Goal: Navigation & Orientation: Understand site structure

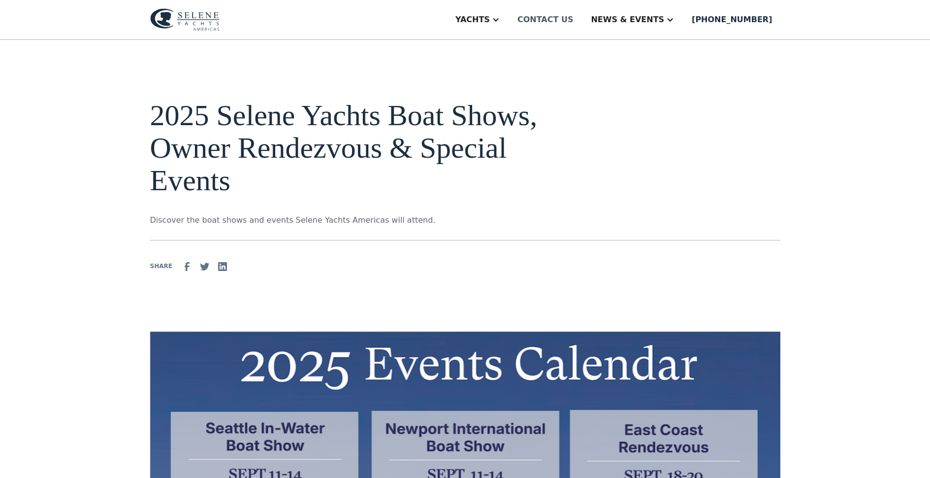
click at [574, 19] on div "Contact us" at bounding box center [546, 20] width 56 height 12
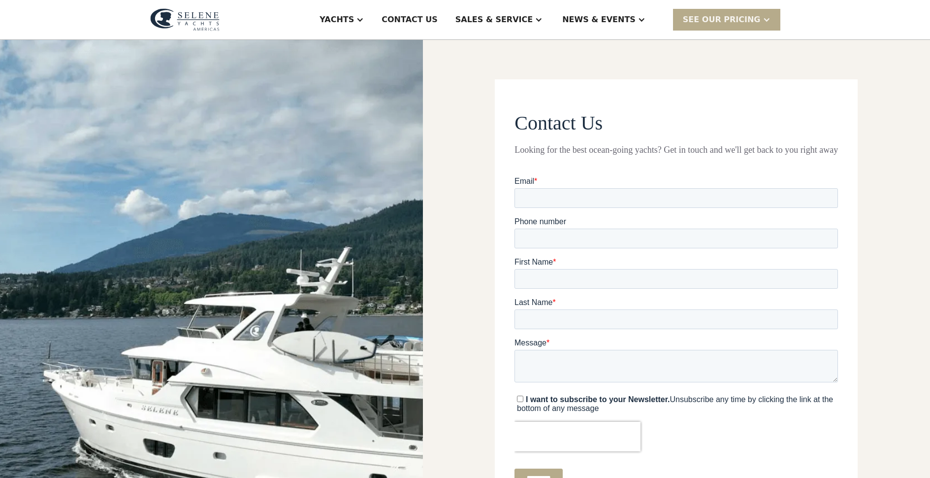
click at [185, 13] on img at bounding box center [184, 19] width 69 height 23
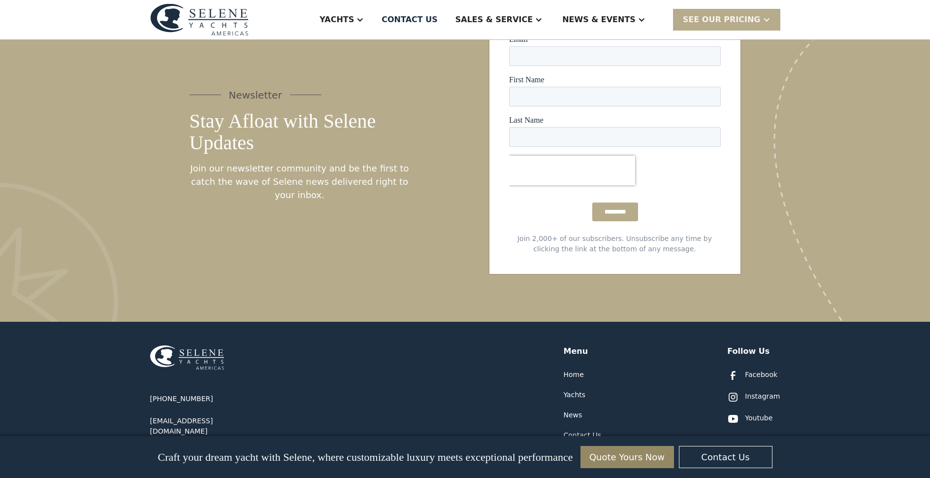
scroll to position [5194, 0]
click at [582, 470] on div "Resources" at bounding box center [581, 475] width 35 height 10
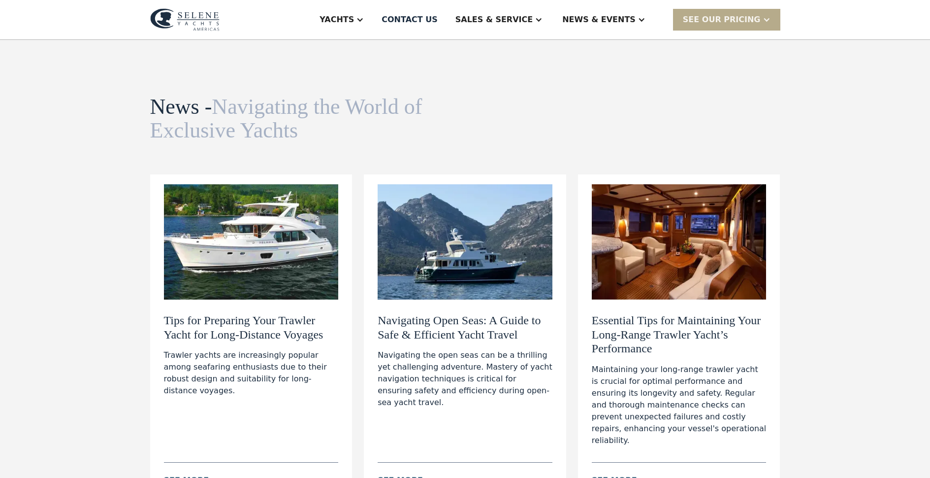
click at [170, 21] on img at bounding box center [184, 19] width 69 height 23
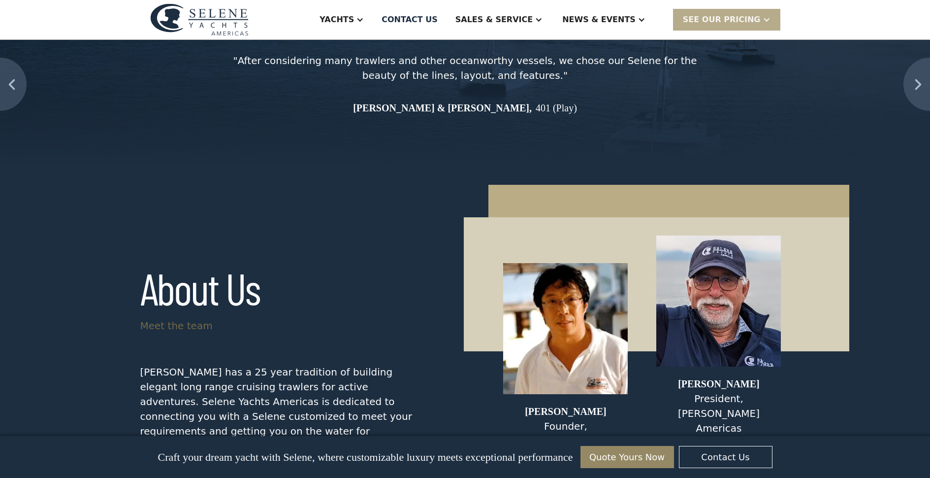
scroll to position [4245, 0]
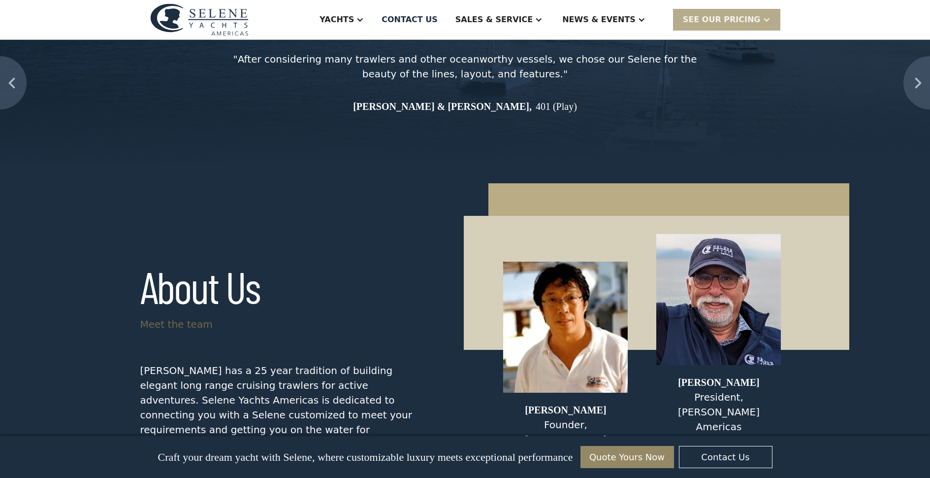
click at [181, 262] on h3 "About Us" at bounding box center [200, 286] width 120 height 49
click at [165, 317] on div "Meet the team" at bounding box center [176, 324] width 72 height 15
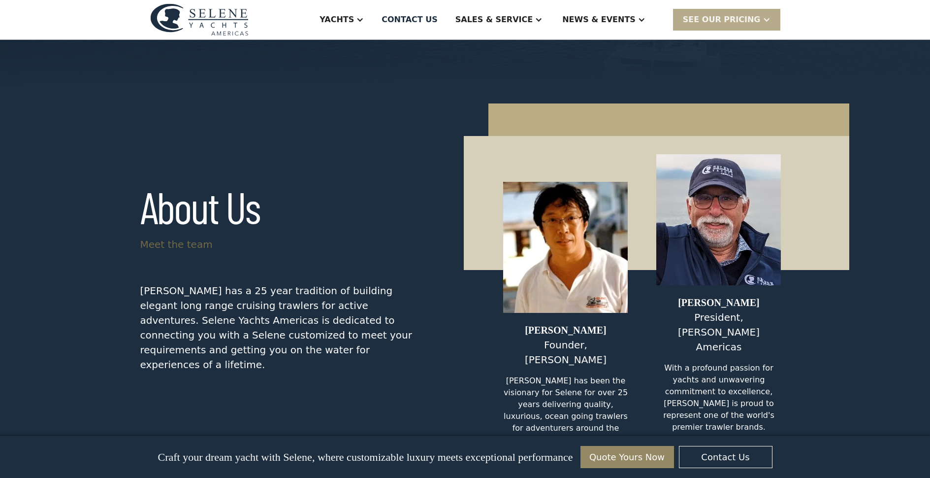
scroll to position [4325, 0]
click at [172, 283] on p "Selene has a 25 year tradition of building elegant long range cruising trawlers…" at bounding box center [280, 327] width 281 height 89
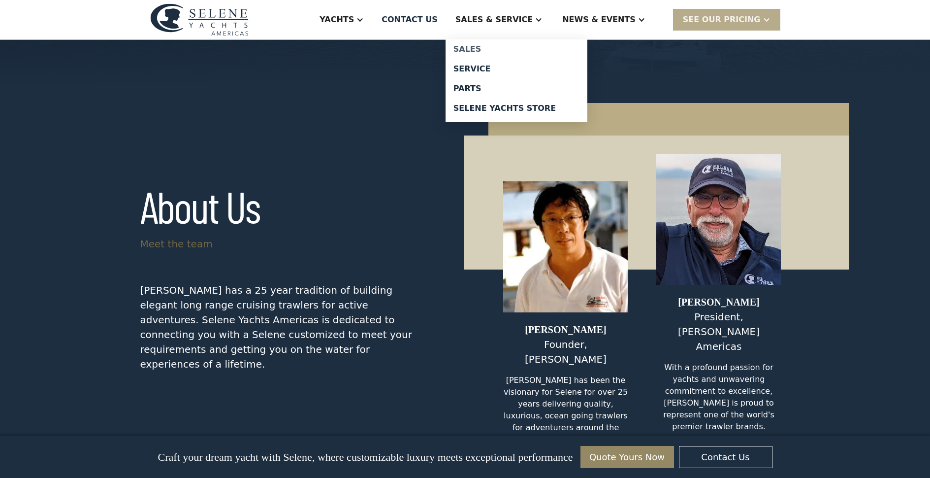
click at [491, 50] on div "Sales" at bounding box center [517, 49] width 126 height 8
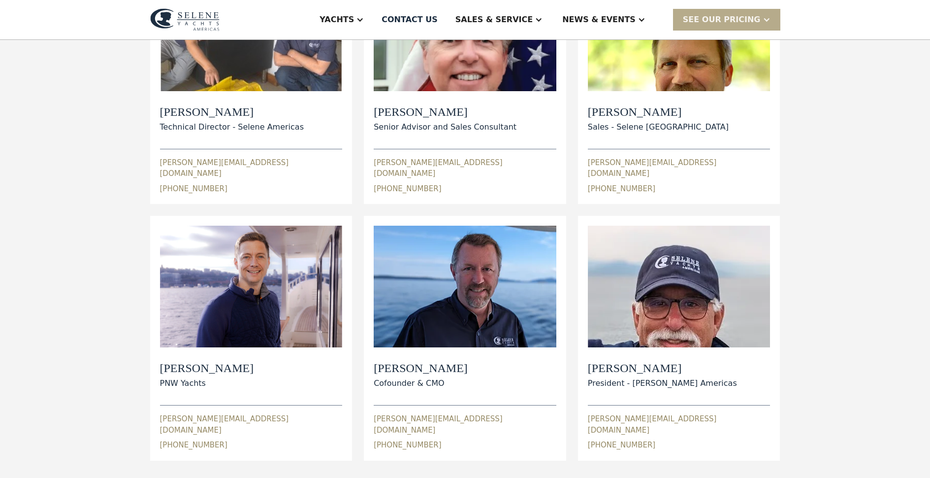
scroll to position [60, 0]
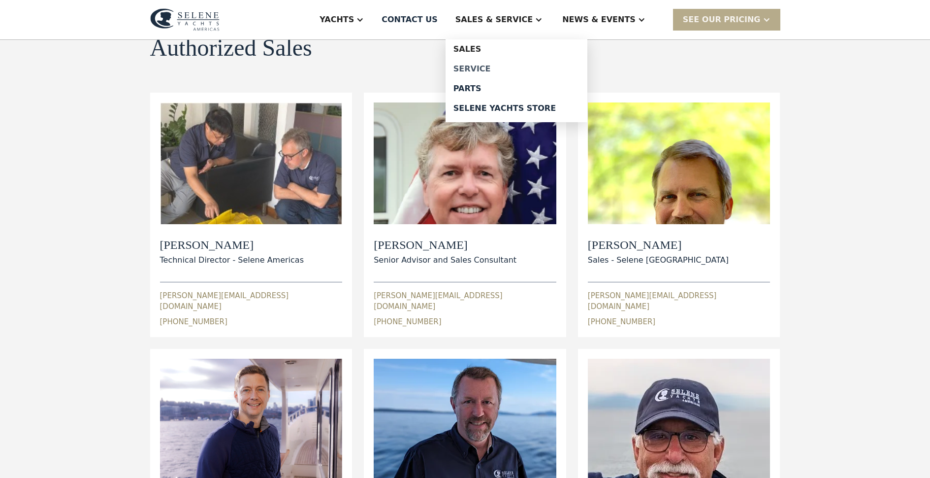
click at [497, 65] on div "Service" at bounding box center [517, 69] width 126 height 8
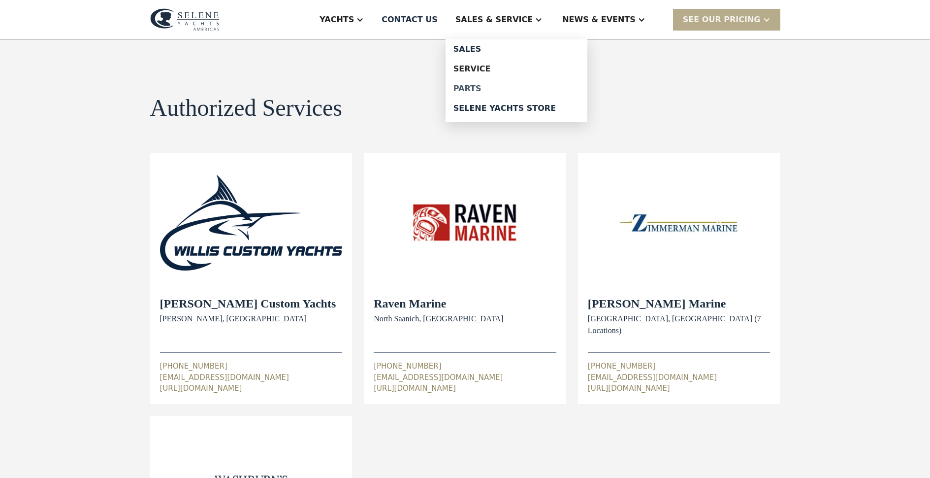
click at [497, 86] on div "Parts" at bounding box center [517, 89] width 126 height 8
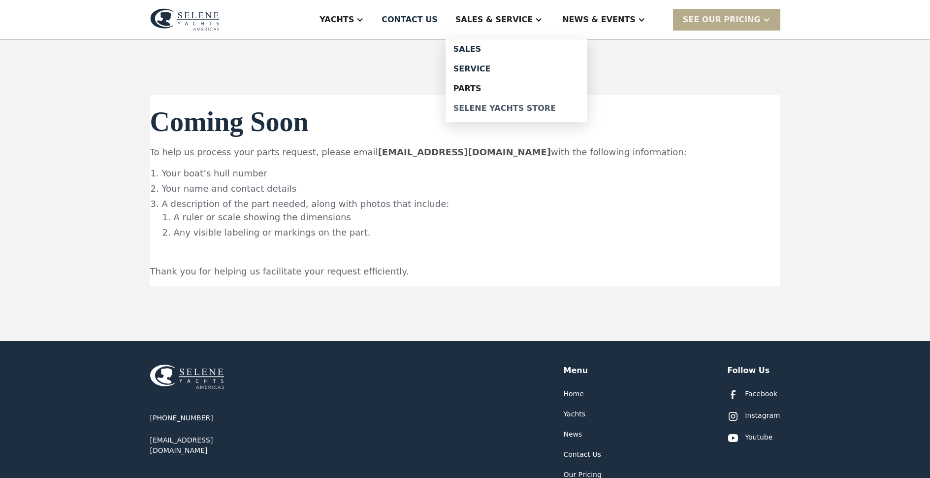
click at [505, 106] on div "Selene Yachts Store" at bounding box center [517, 108] width 126 height 8
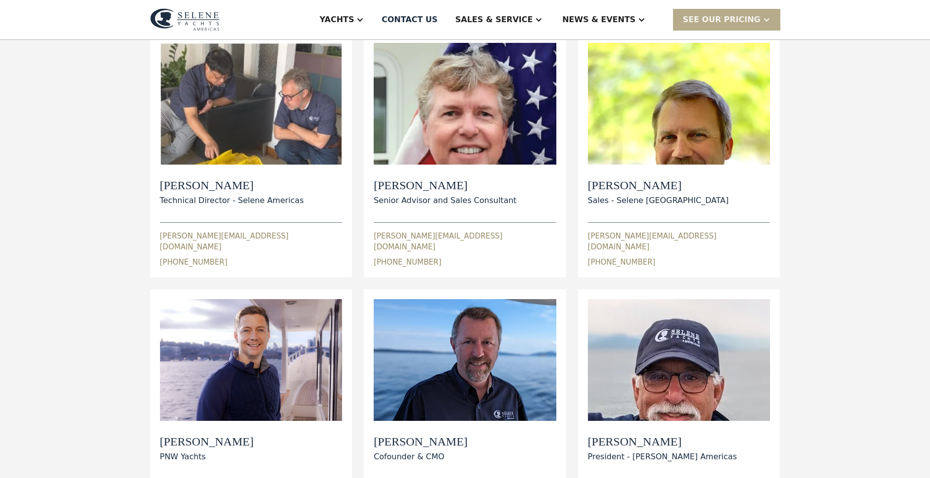
scroll to position [118, 0]
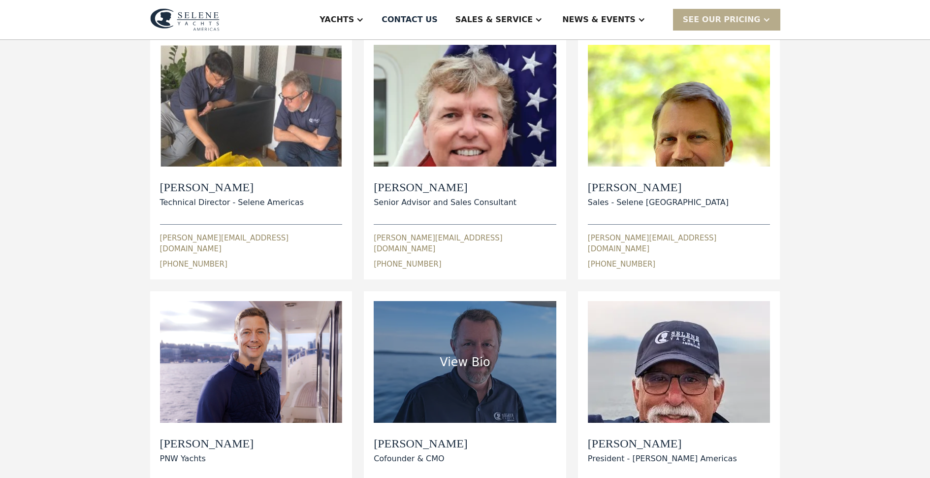
click at [499, 348] on div "View Bio" at bounding box center [465, 362] width 183 height 122
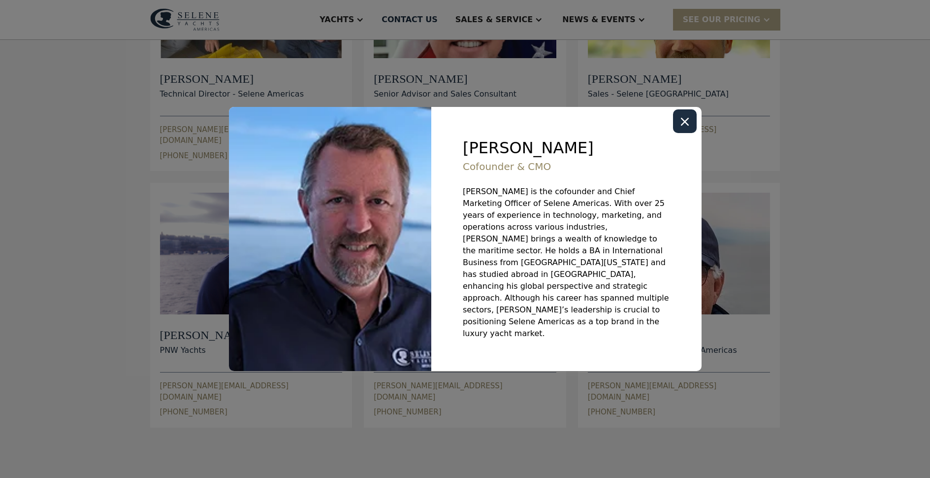
scroll to position [274, 0]
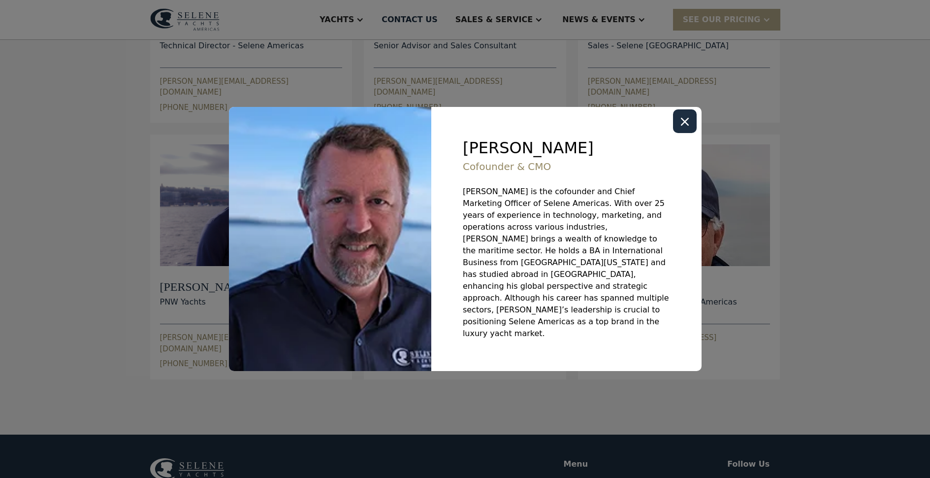
click at [81, 235] on div at bounding box center [465, 239] width 930 height 478
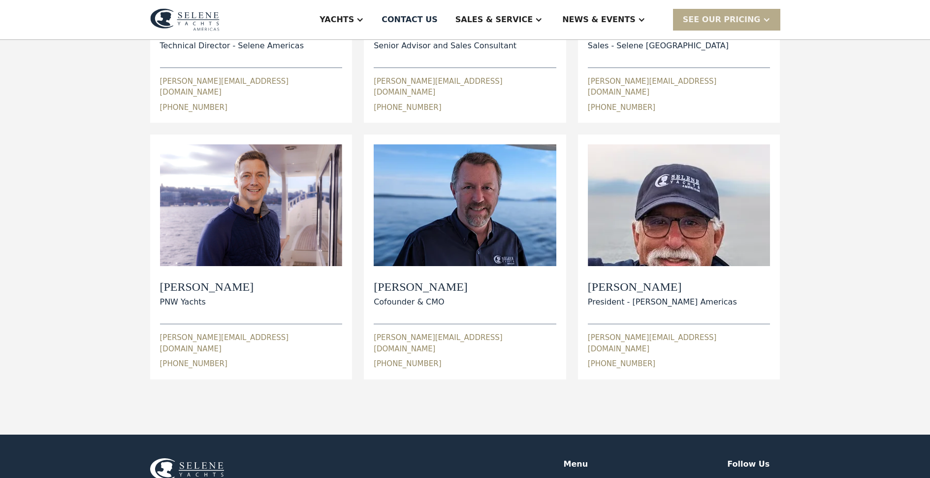
click at [81, 235] on div "Authorized Sales view details View Bio Dylan Hildebrand Technical Director - Se…" at bounding box center [465, 100] width 930 height 669
